Goal: Transaction & Acquisition: Purchase product/service

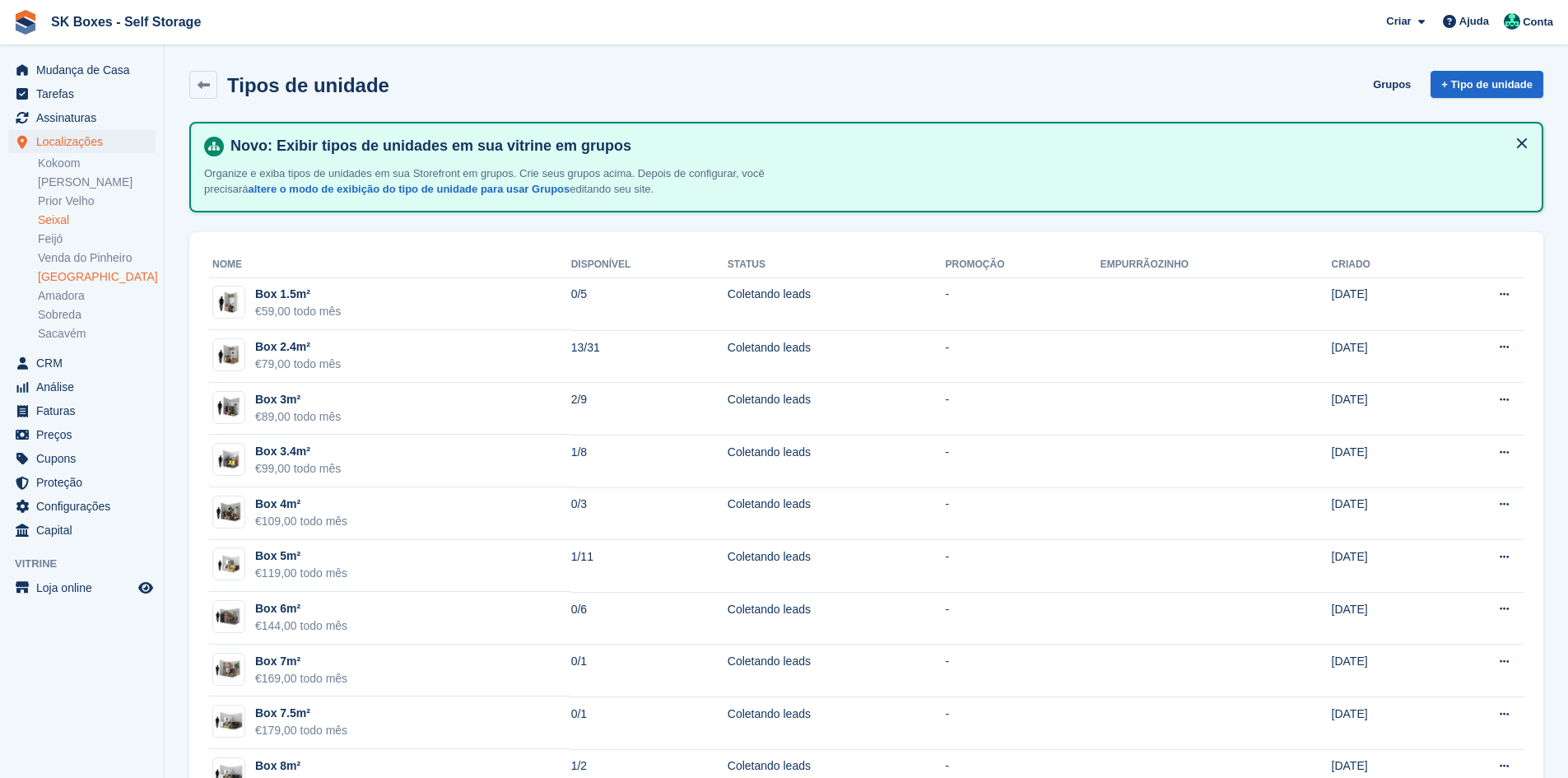
scroll to position [82, 0]
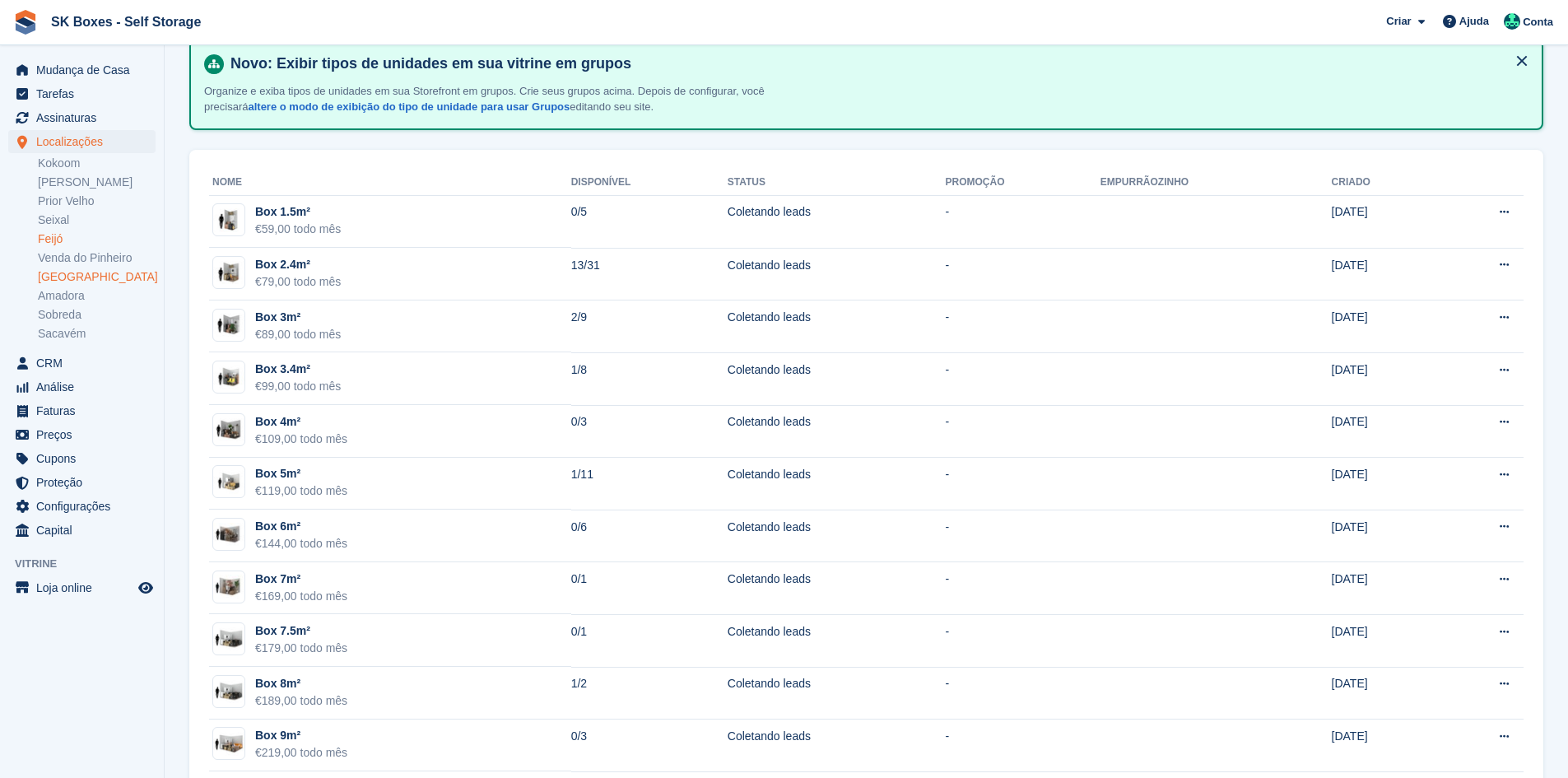
click at [67, 240] on link "Feijó" at bounding box center [97, 239] width 118 height 16
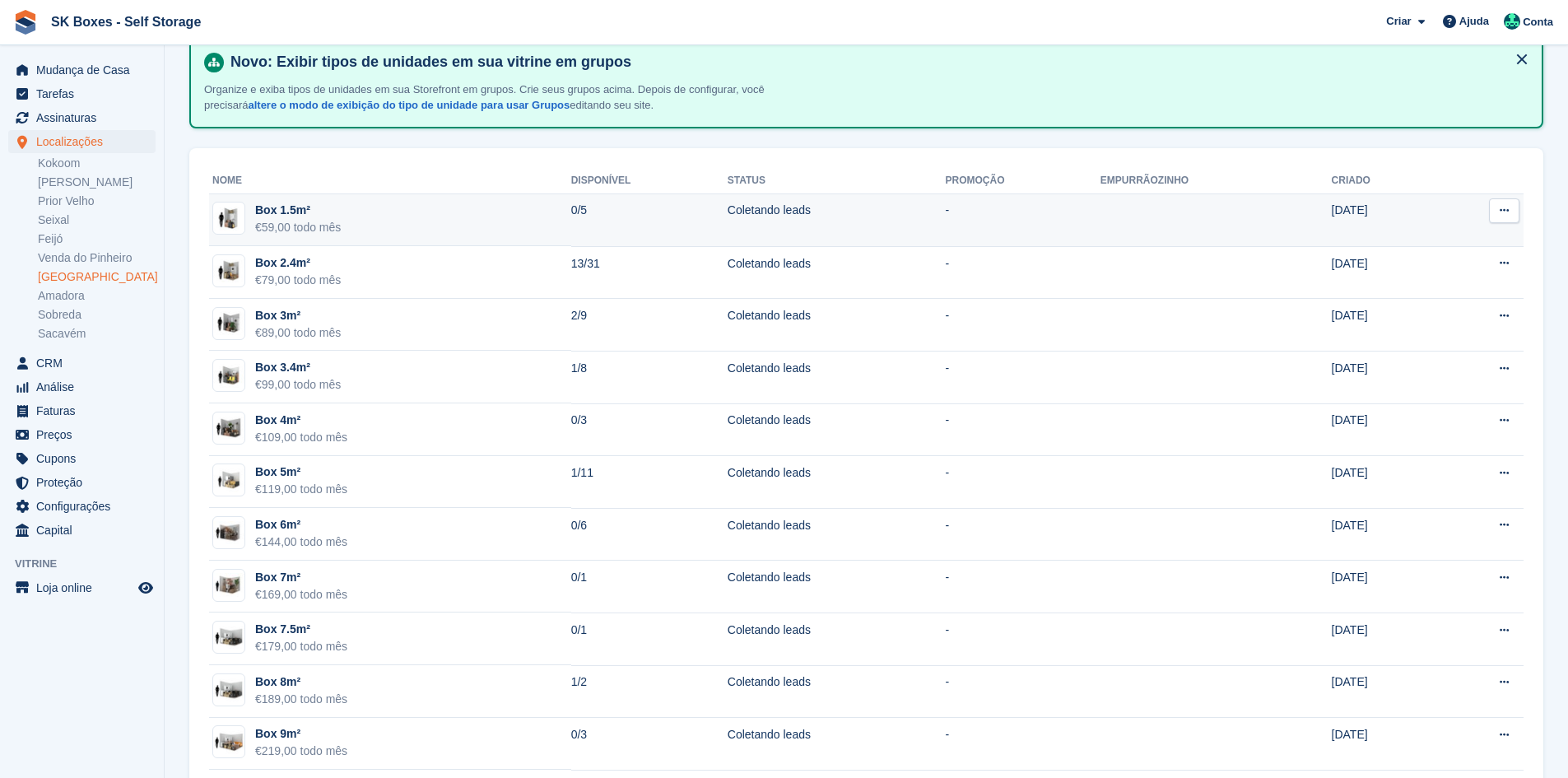
scroll to position [124, 0]
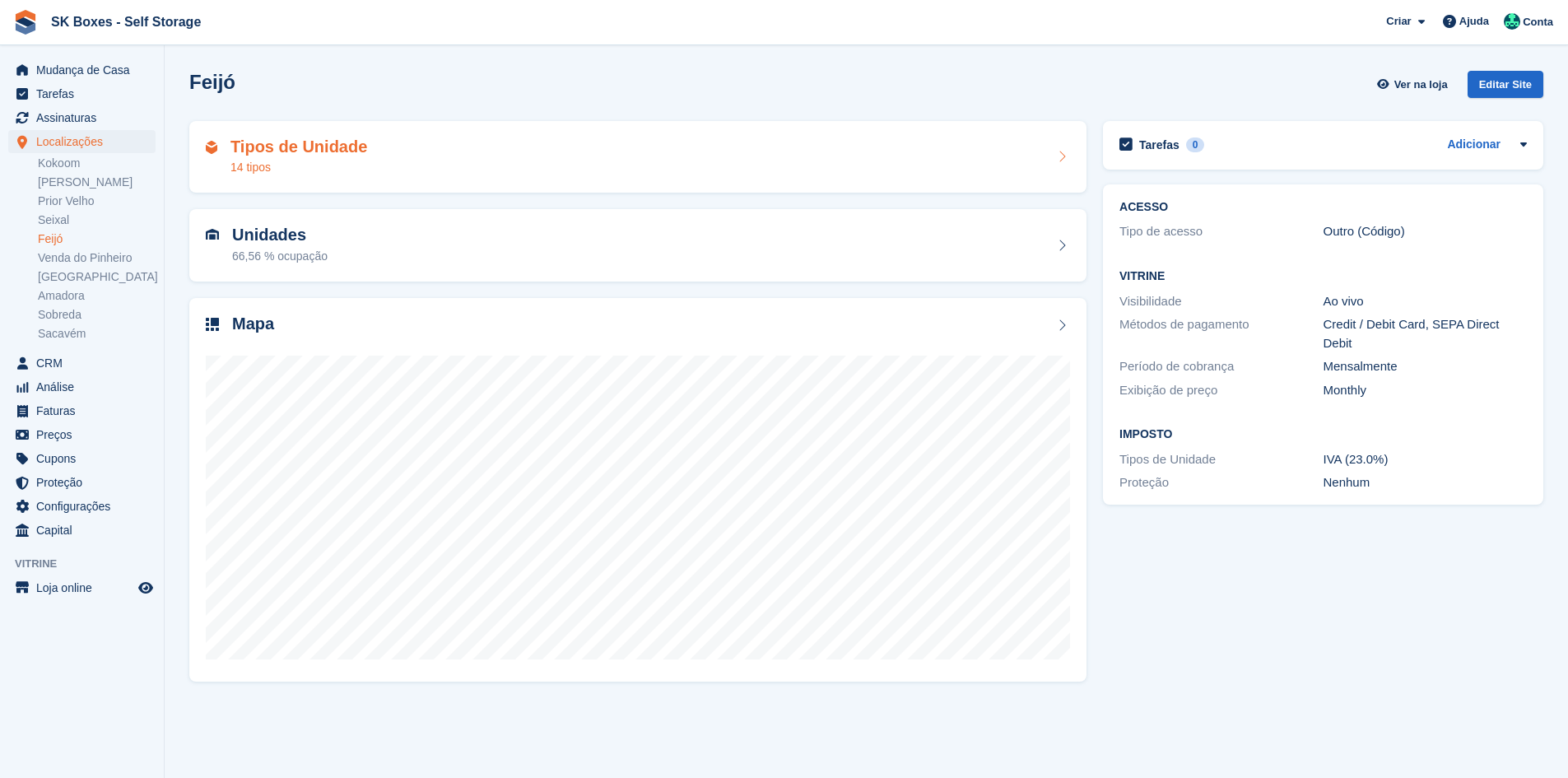
click at [401, 144] on div "Tipos de Unidade 14 tipos" at bounding box center [638, 158] width 864 height 40
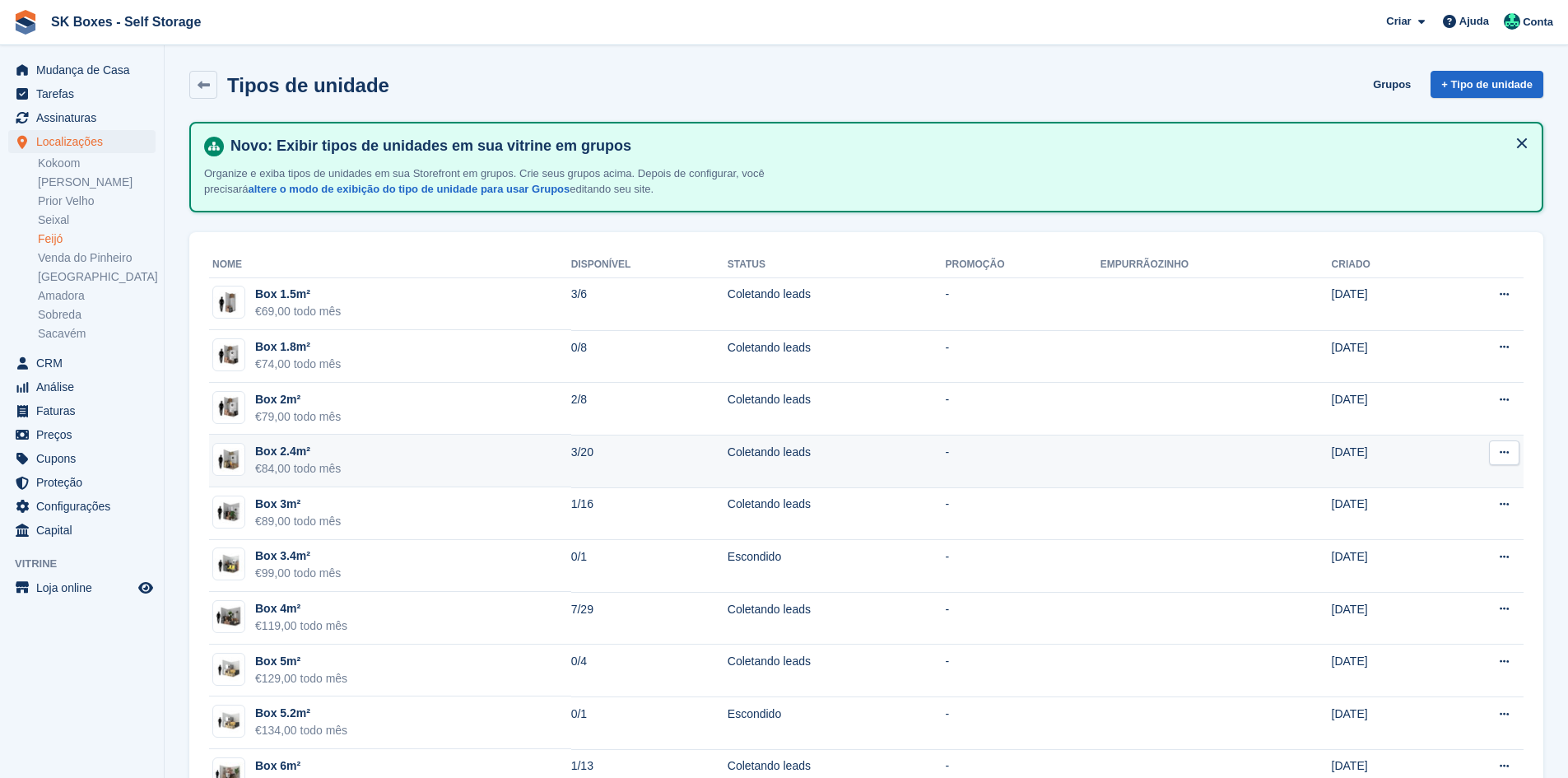
scroll to position [270, 0]
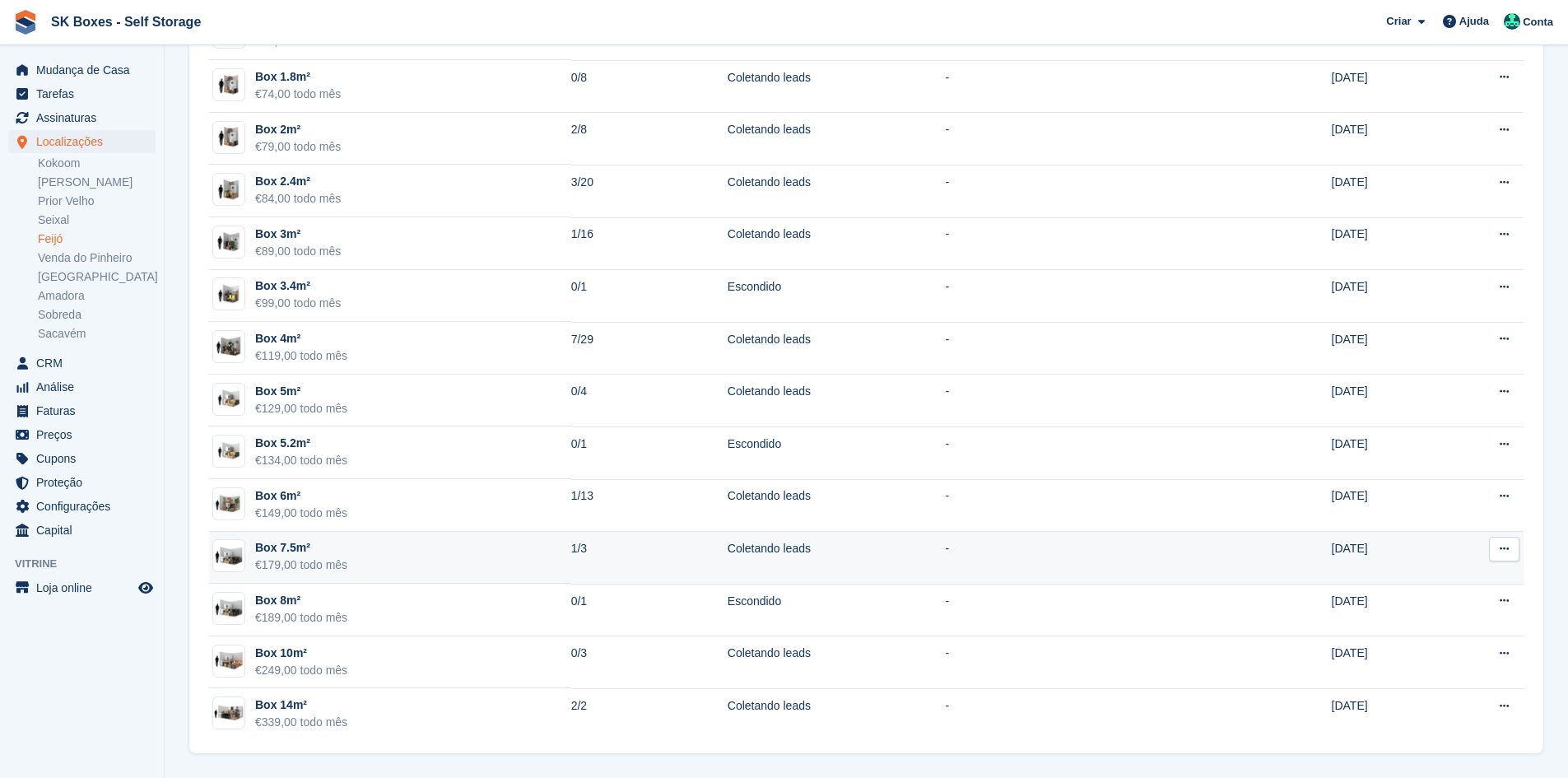
click at [390, 553] on td "Box 7.5m² €179,00 todo mês" at bounding box center [390, 558] width 362 height 53
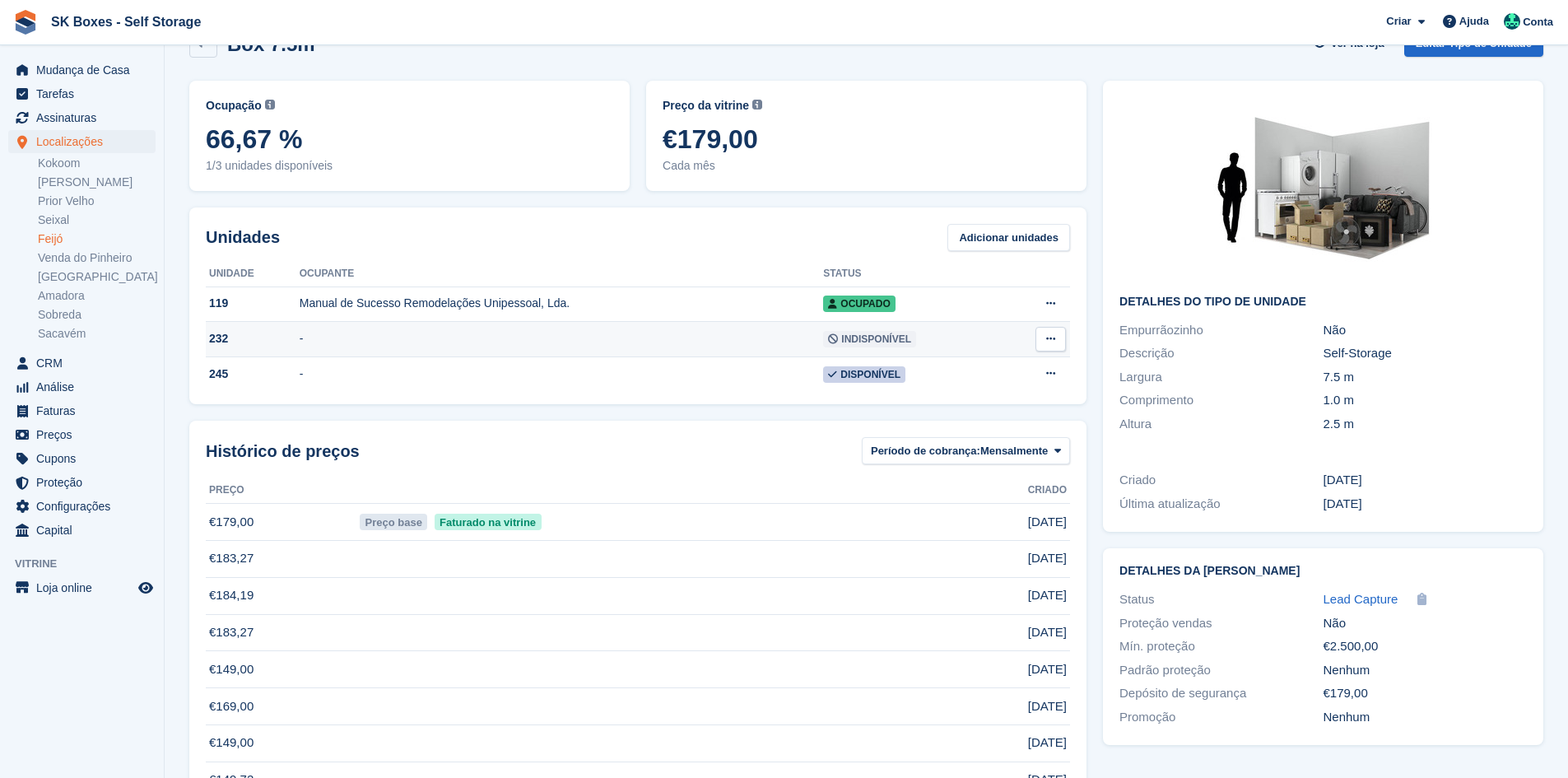
scroll to position [82, 0]
